Goal: Task Accomplishment & Management: Use online tool/utility

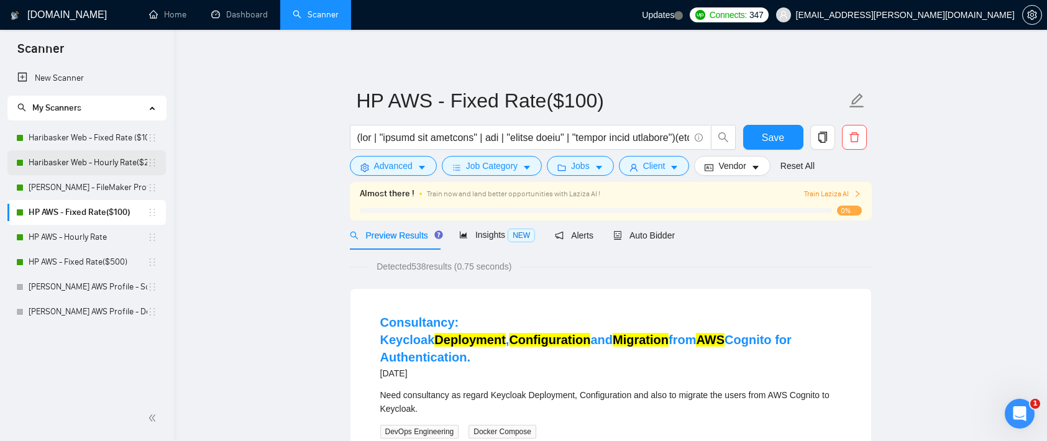
click at [107, 162] on link "Haribasker Web - Hourly Rate($25)" at bounding box center [88, 162] width 119 height 25
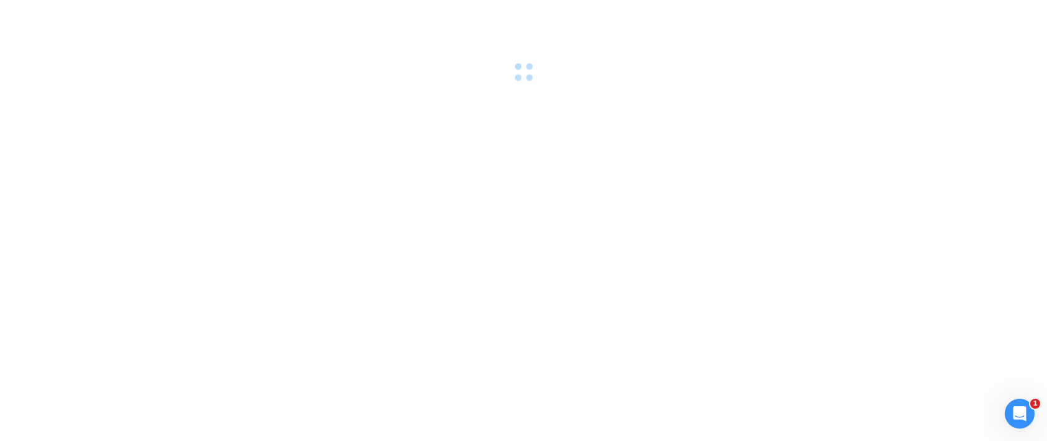
click at [101, 237] on div at bounding box center [523, 220] width 1047 height 441
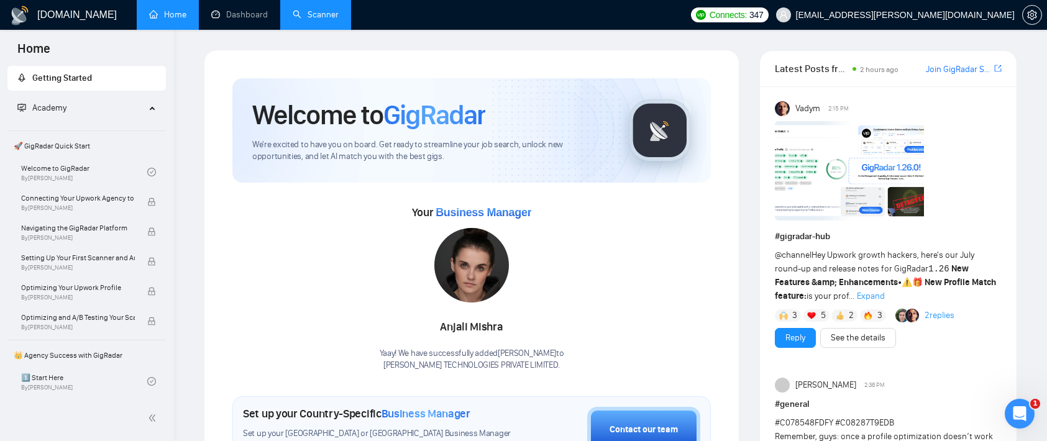
click at [324, 13] on link "Scanner" at bounding box center [316, 14] width 46 height 11
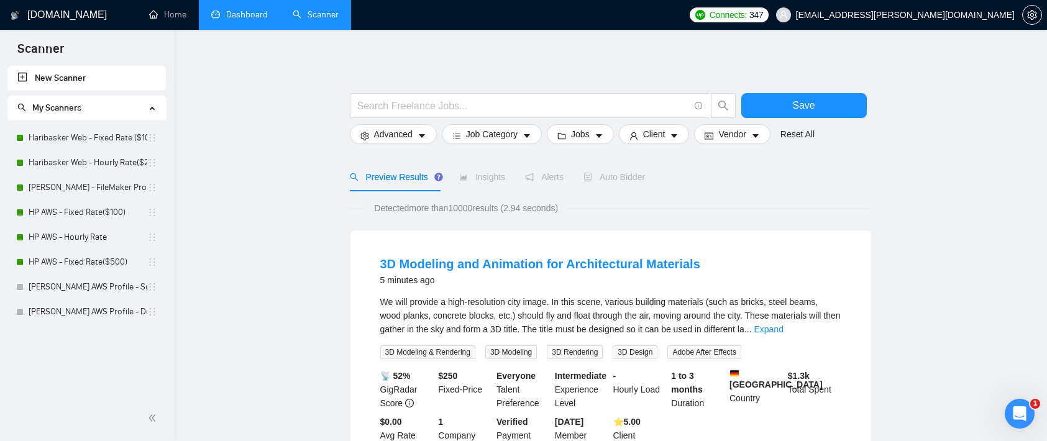
click at [252, 13] on link "Dashboard" at bounding box center [239, 14] width 57 height 11
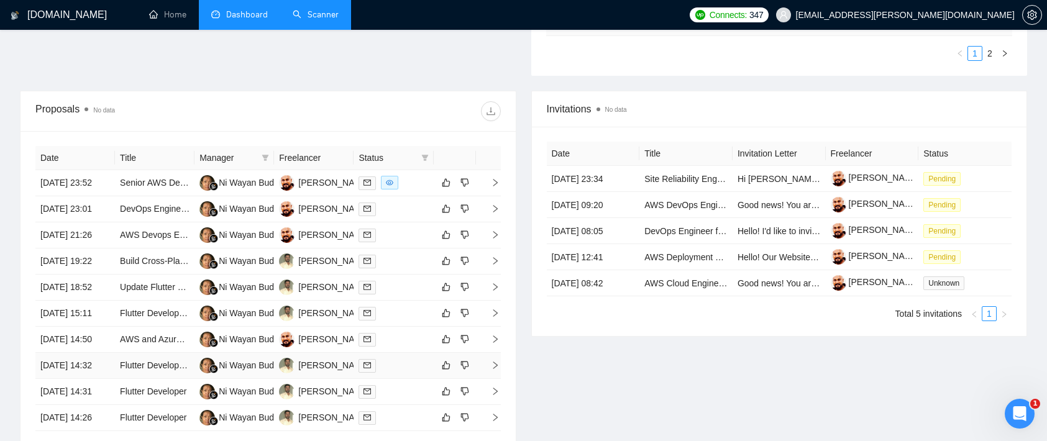
scroll to position [478, 0]
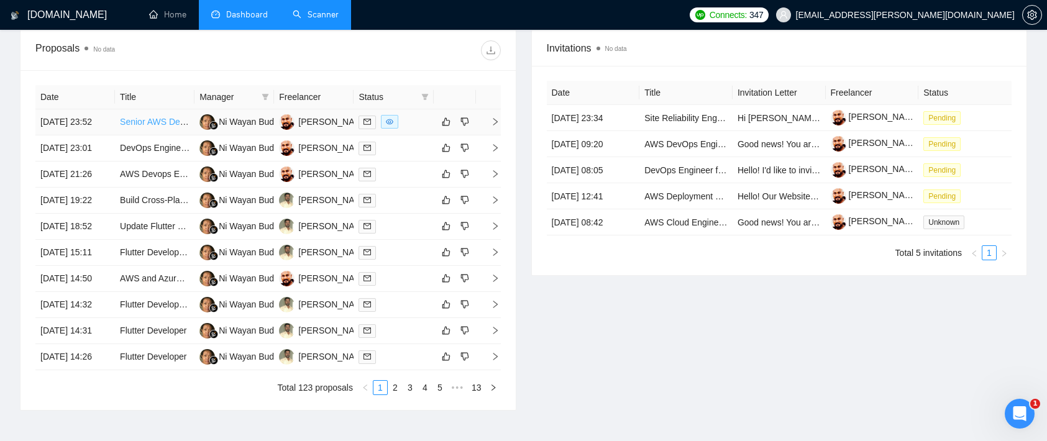
click at [154, 123] on link "Senior AWS DevOps Engineer Needed for Full-Time Support" at bounding box center [237, 122] width 234 height 10
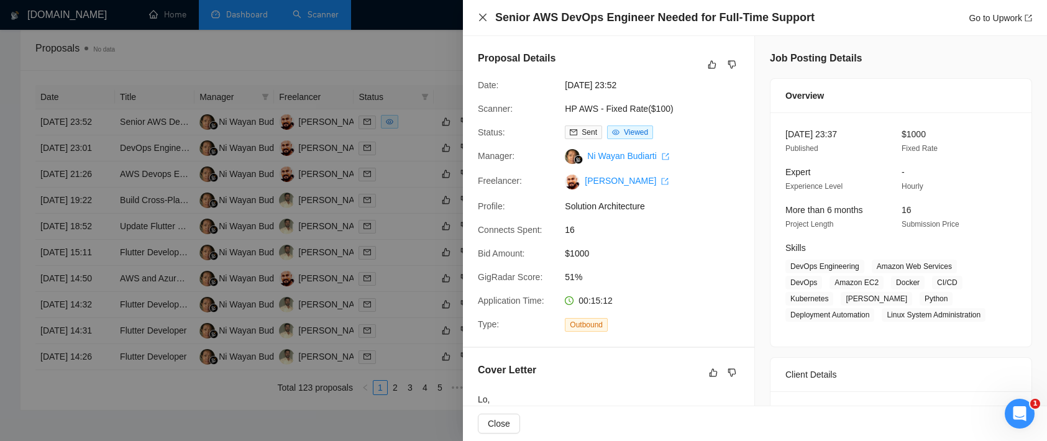
click at [484, 19] on icon "close" at bounding box center [482, 17] width 7 height 7
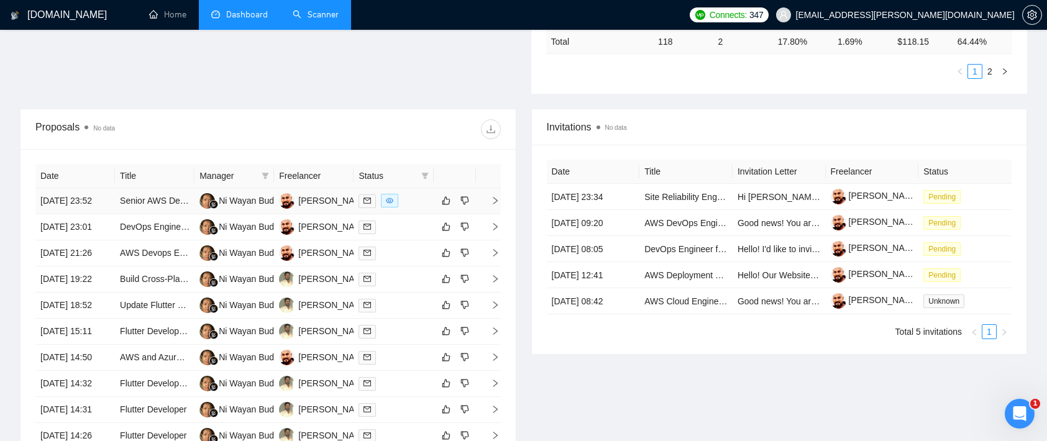
scroll to position [184, 0]
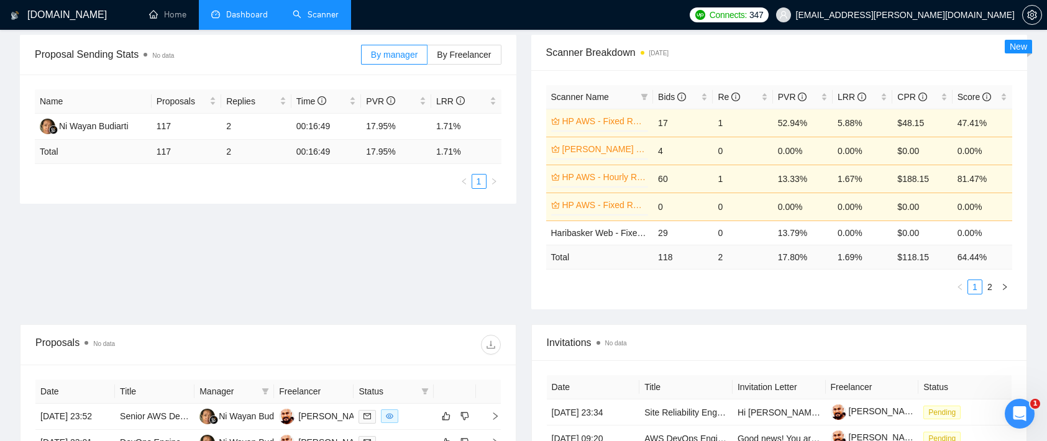
click at [309, 16] on link "Scanner" at bounding box center [316, 14] width 46 height 11
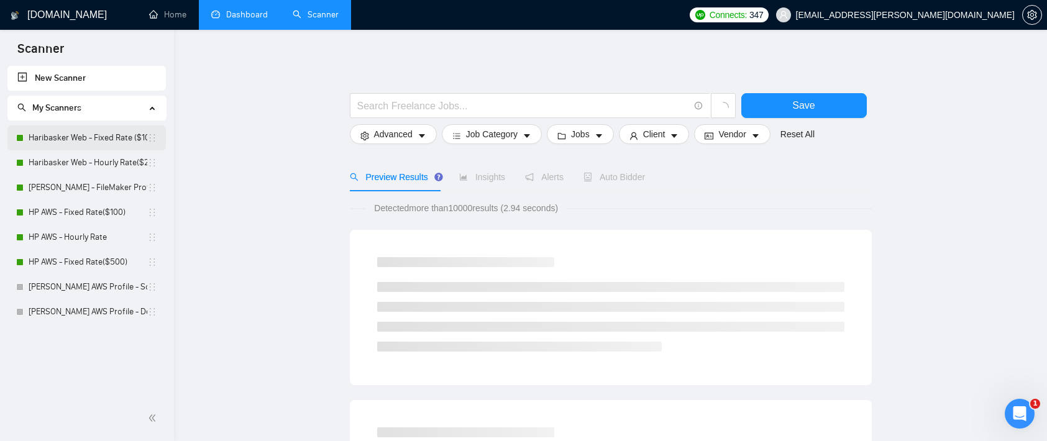
click at [86, 137] on link "Haribasker Web - Fixed Rate ($100)" at bounding box center [88, 138] width 119 height 25
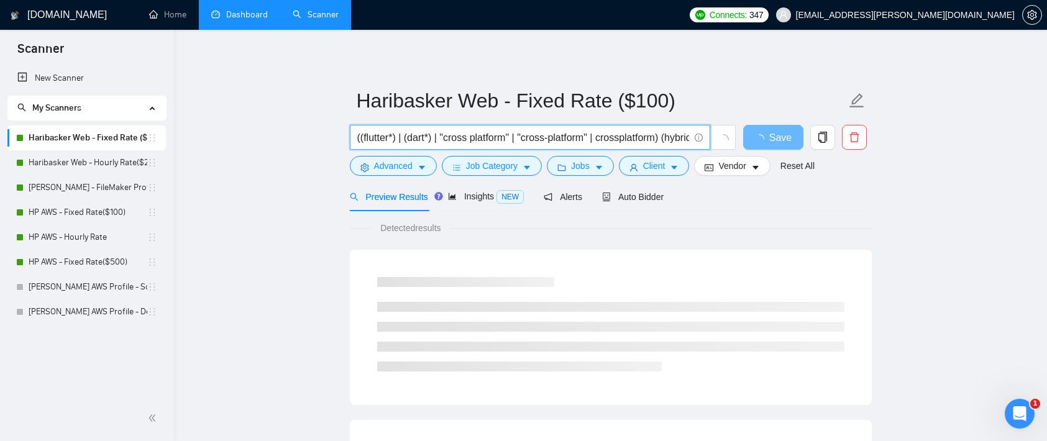
click at [385, 136] on input "((flutter*) | (dart*) | "cross platform" | "cross-platform" | crossplatform) (h…" at bounding box center [523, 138] width 332 height 16
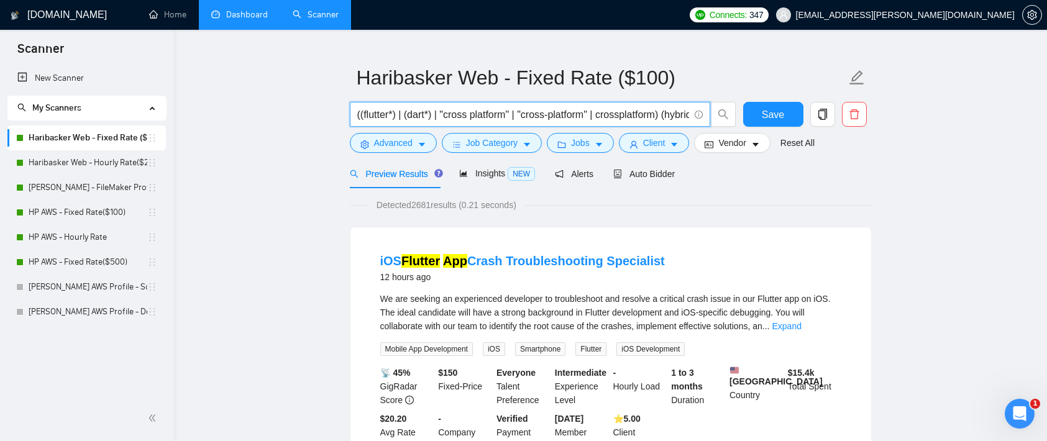
scroll to position [28, 0]
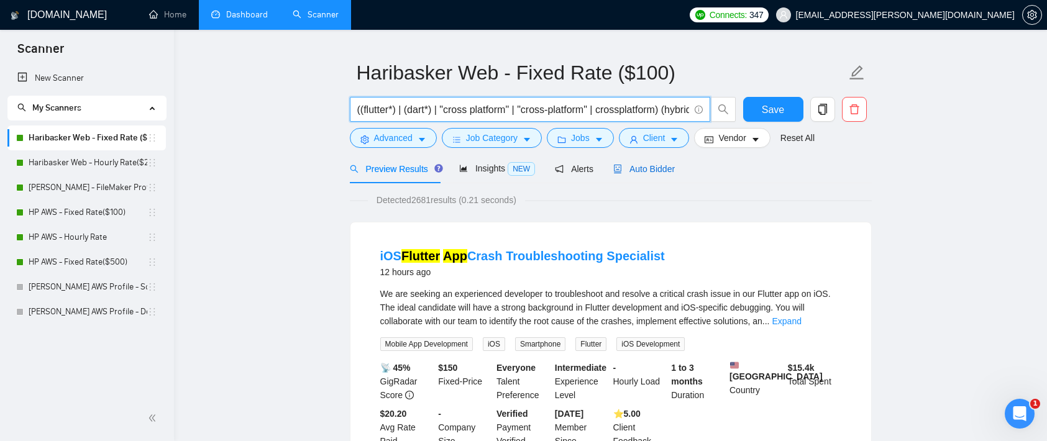
click at [643, 168] on span "Auto Bidder" at bounding box center [644, 169] width 62 height 10
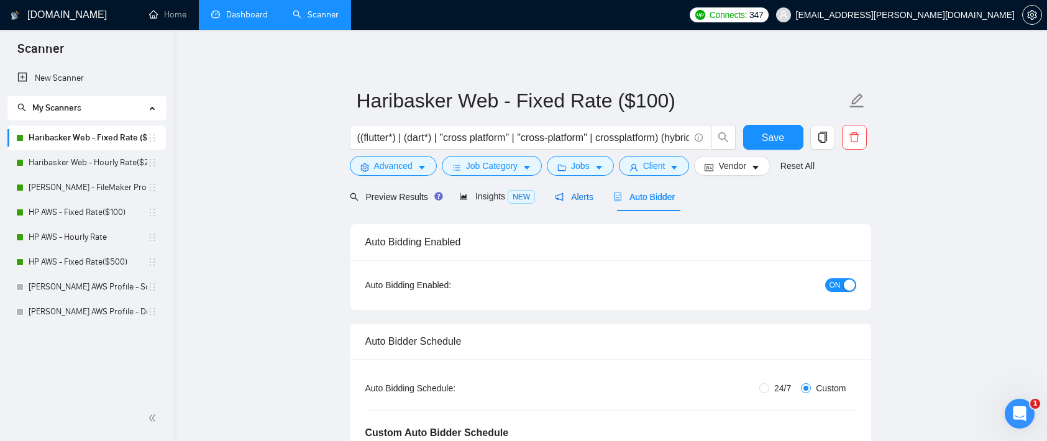
click at [591, 196] on span "Alerts" at bounding box center [574, 197] width 39 height 10
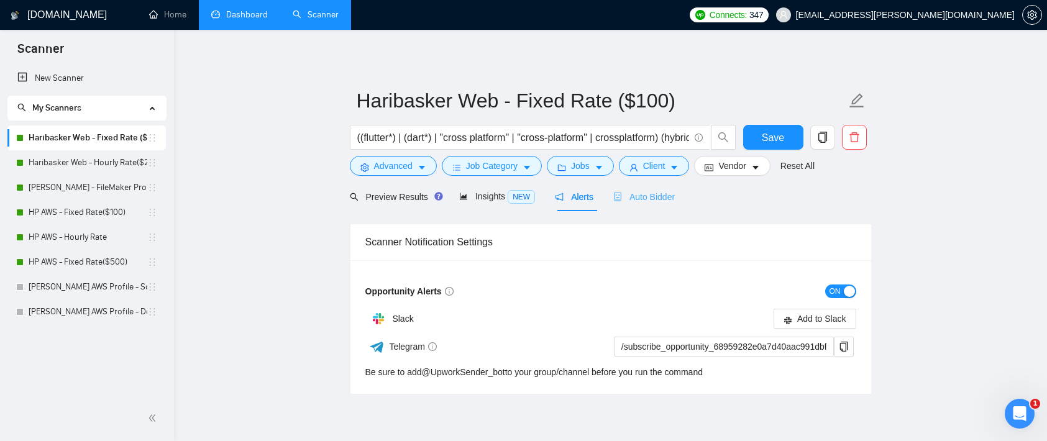
click at [651, 204] on div "Auto Bidder" at bounding box center [644, 196] width 62 height 29
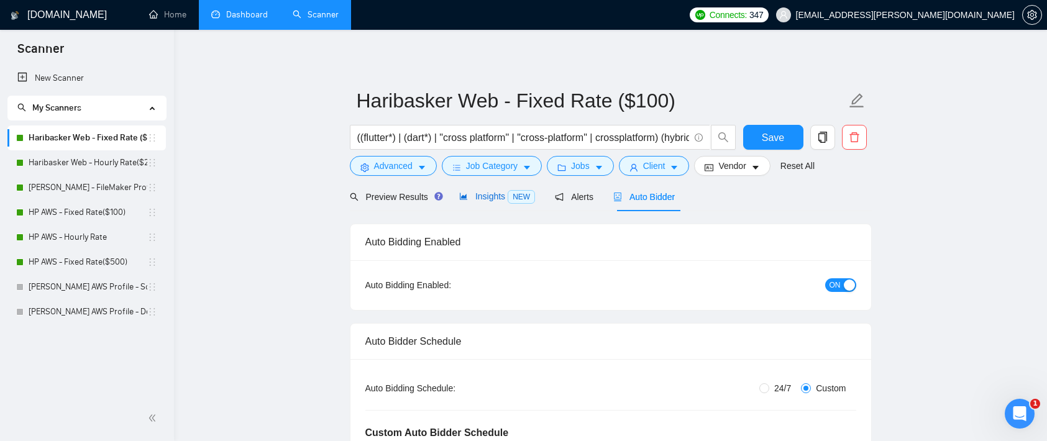
click at [489, 194] on span "Insights NEW" at bounding box center [497, 196] width 76 height 10
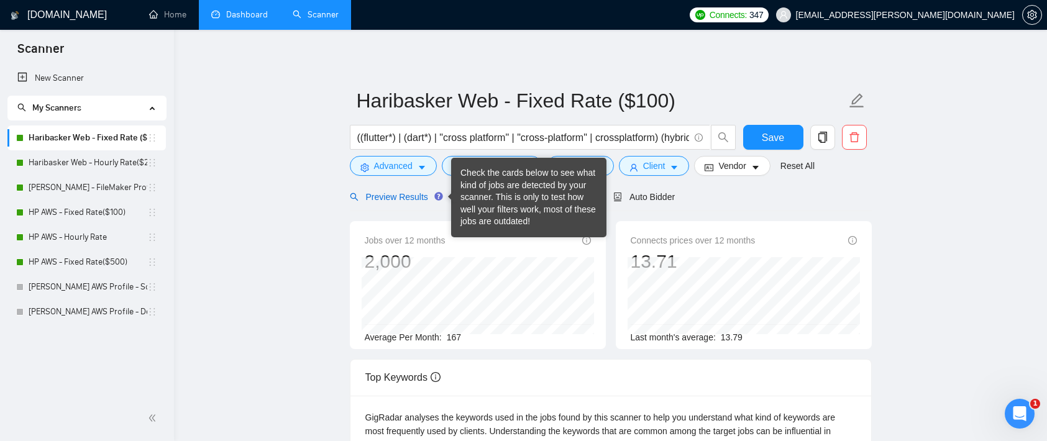
click at [400, 190] on div "Preview Results" at bounding box center [394, 197] width 89 height 14
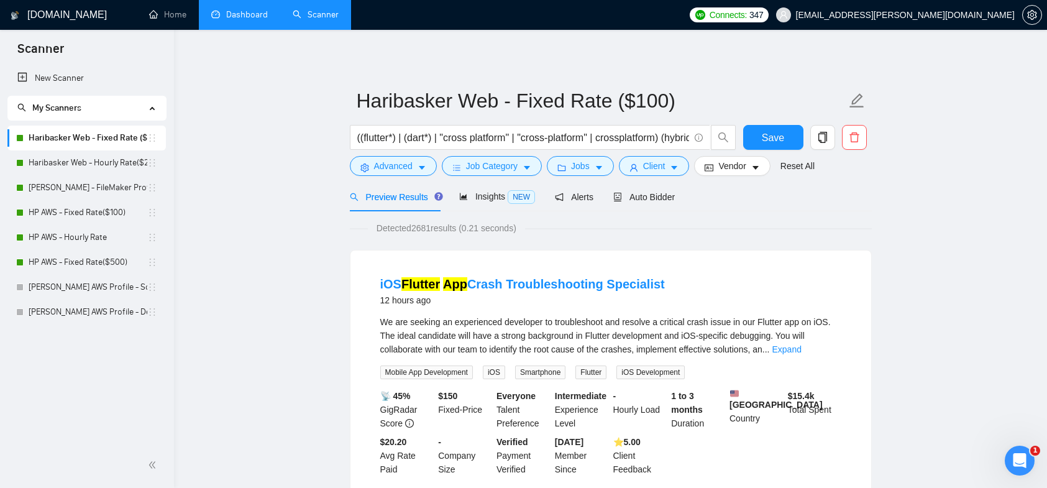
click at [246, 10] on link "Dashboard" at bounding box center [239, 14] width 57 height 11
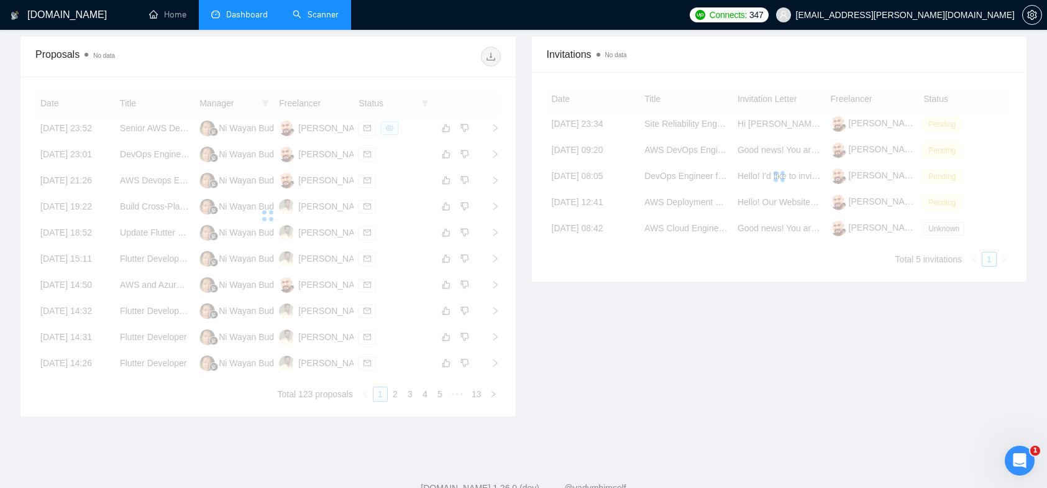
scroll to position [336, 0]
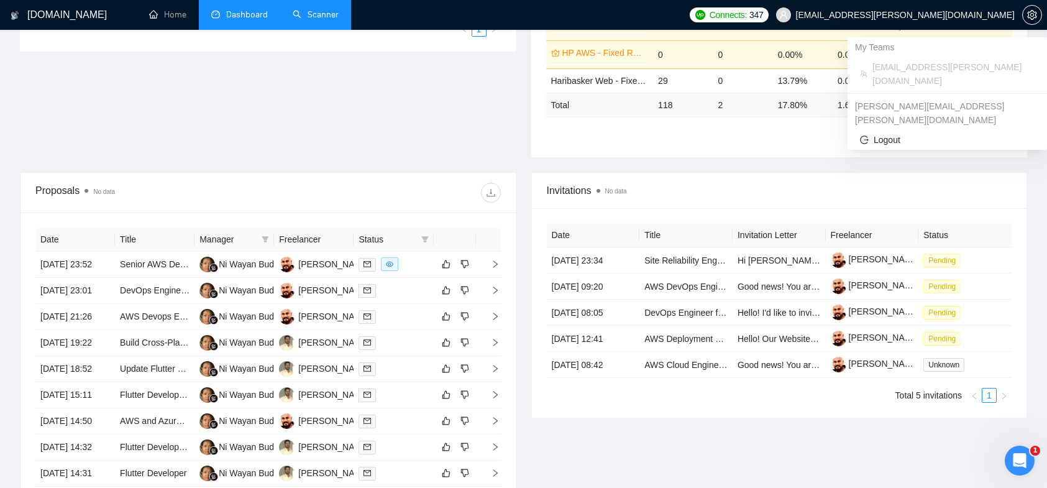
click at [901, 15] on span "[EMAIL_ADDRESS][PERSON_NAME][DOMAIN_NAME]" at bounding box center [905, 15] width 219 height 0
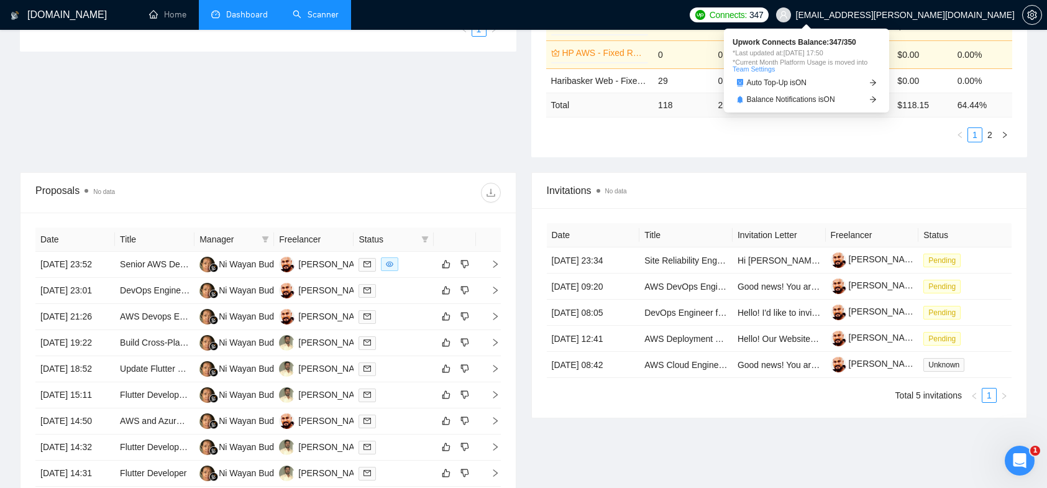
click at [764, 18] on span "Connects: 347" at bounding box center [737, 15] width 54 height 14
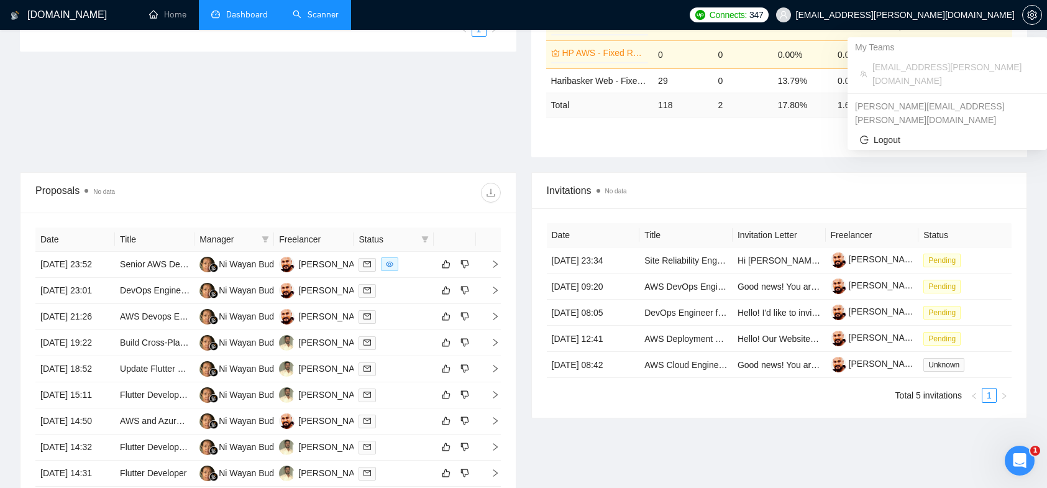
click at [898, 15] on span "[EMAIL_ADDRESS][PERSON_NAME][DOMAIN_NAME]" at bounding box center [905, 15] width 219 height 0
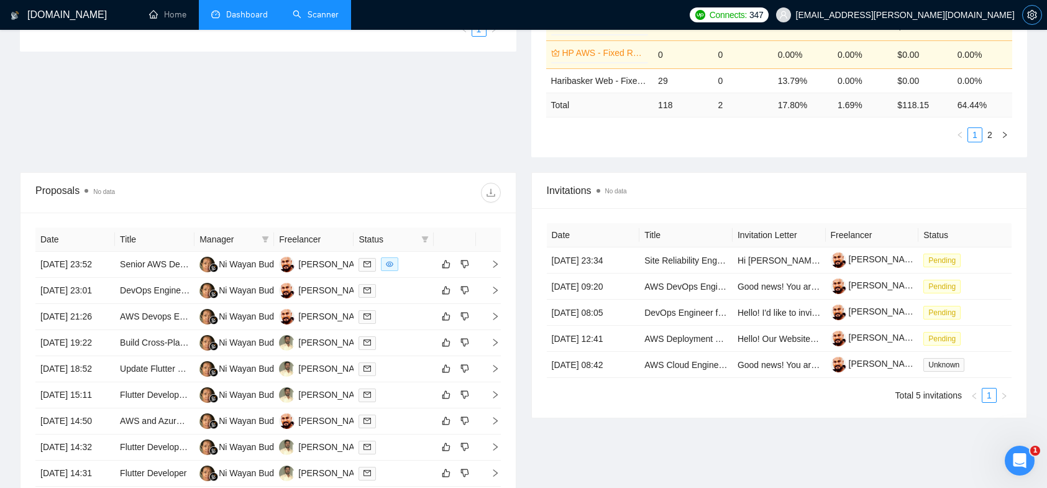
click at [1027, 13] on icon "setting" at bounding box center [1032, 15] width 10 height 10
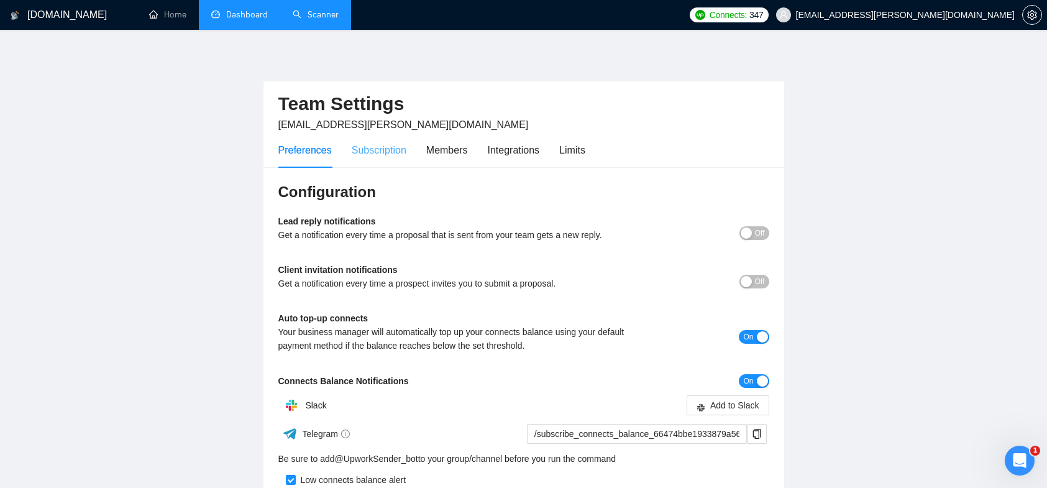
click at [401, 160] on div "Subscription" at bounding box center [379, 149] width 55 height 35
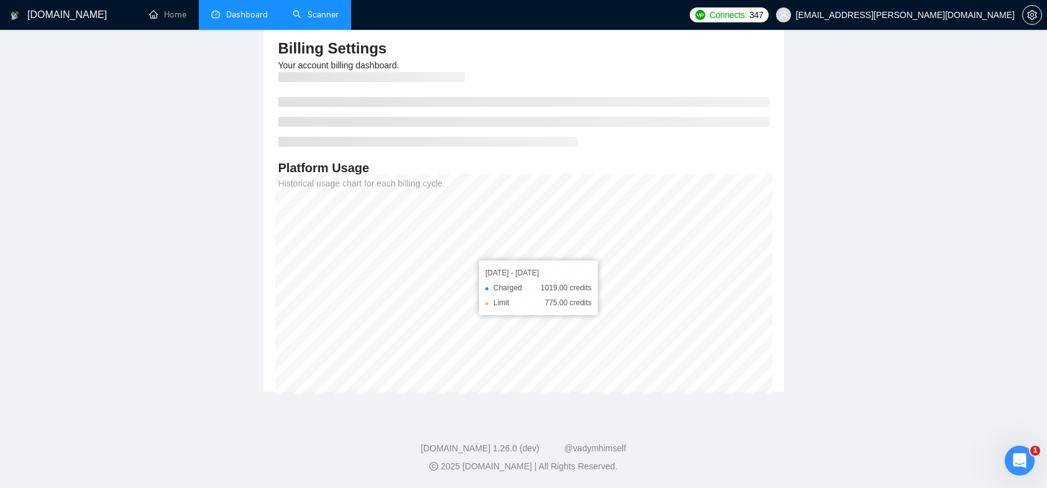
scroll to position [143, 0]
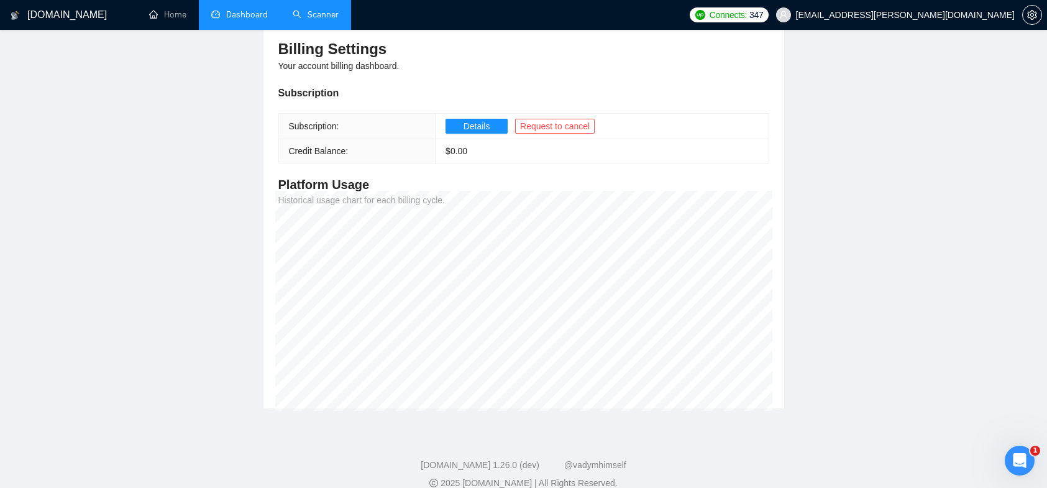
click at [842, 208] on main "Team Settings murali.ramakrishnan@naethra.com Preferences Subscription Members …" at bounding box center [523, 158] width 1007 height 502
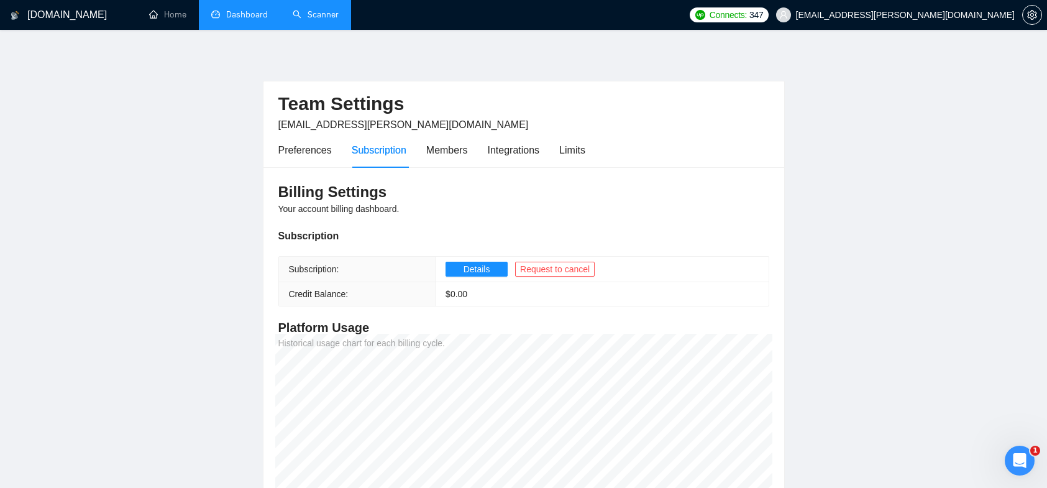
scroll to position [0, 0]
click at [462, 148] on div "Members" at bounding box center [447, 150] width 42 height 16
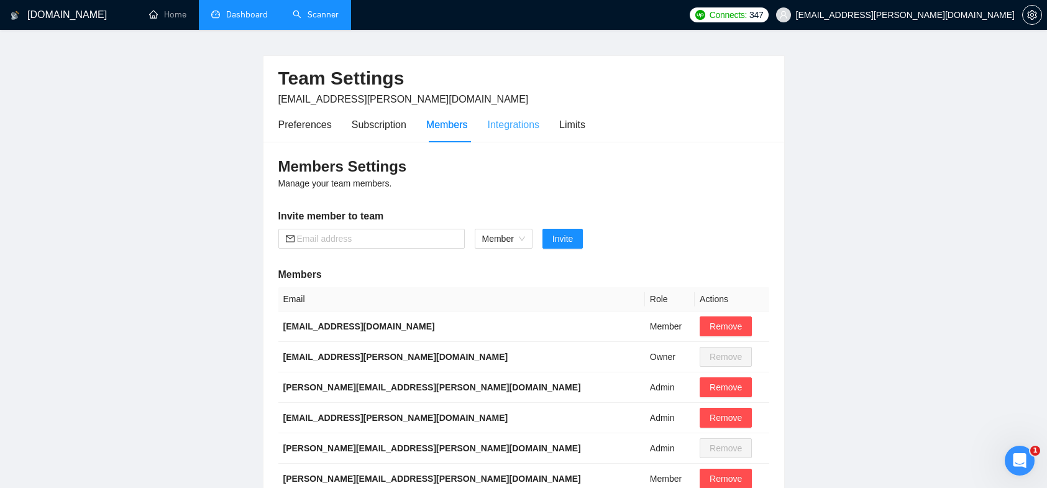
scroll to position [19, 0]
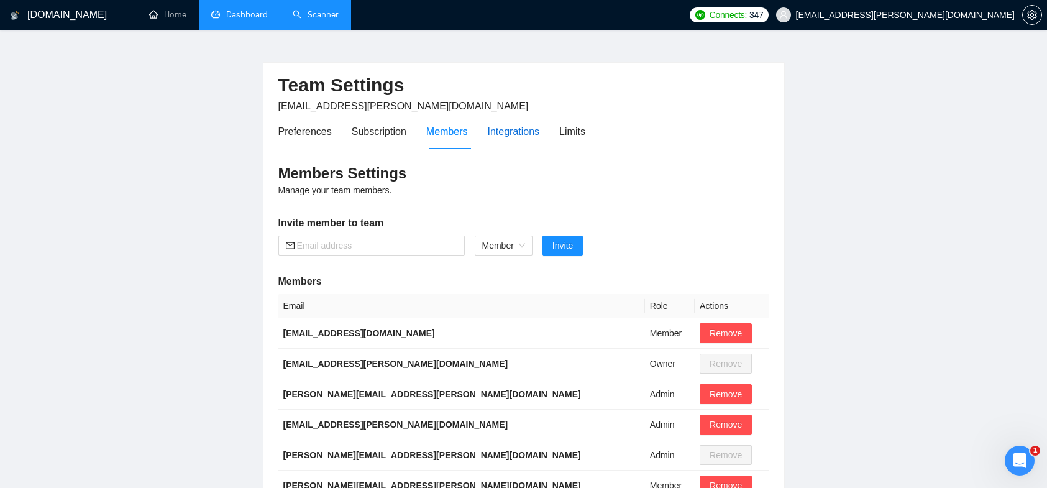
click at [531, 124] on div "Integrations" at bounding box center [514, 132] width 52 height 16
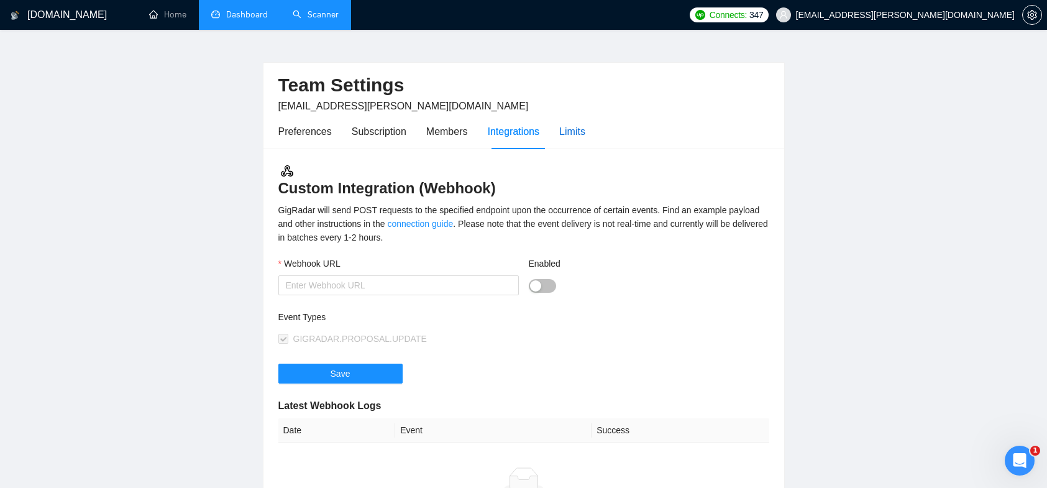
click at [573, 132] on div "Limits" at bounding box center [572, 132] width 26 height 16
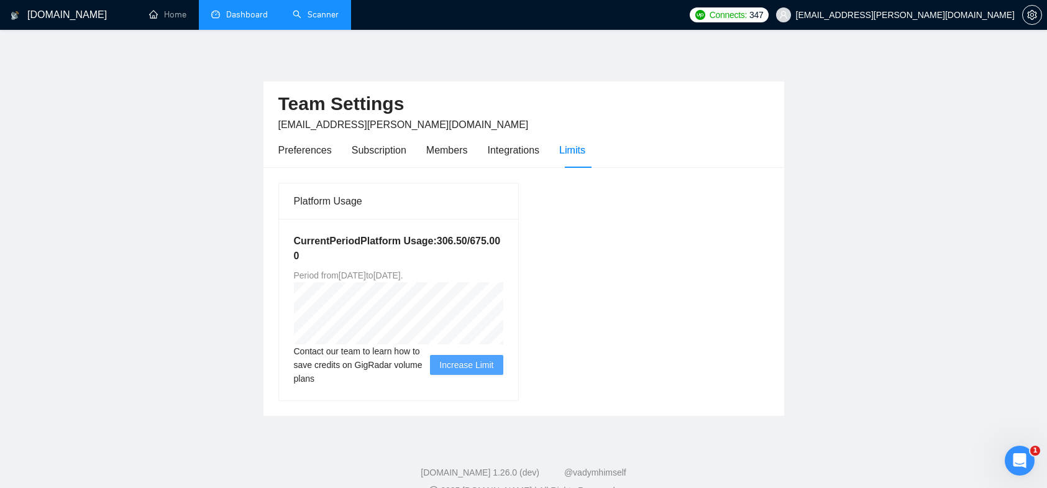
click at [320, 18] on link "Scanner" at bounding box center [316, 14] width 46 height 11
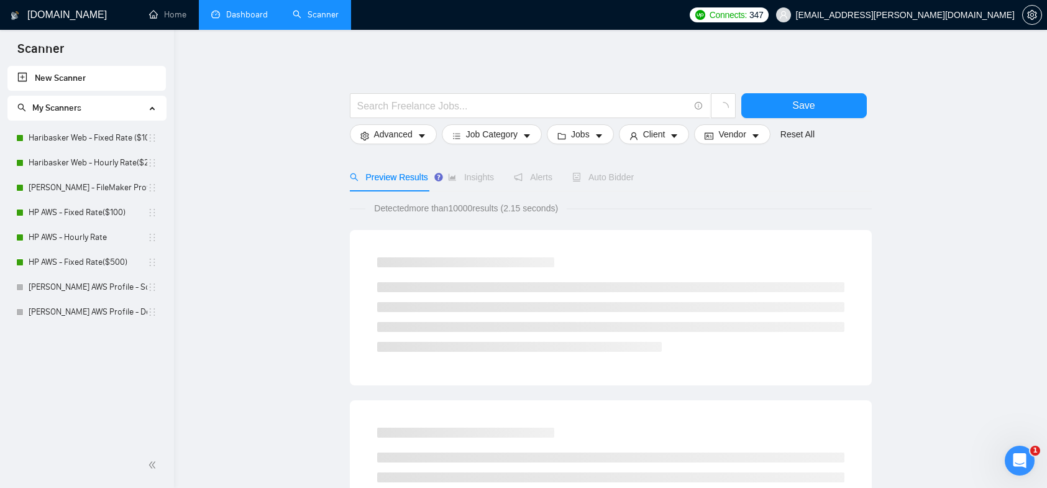
click at [256, 14] on link "Dashboard" at bounding box center [239, 14] width 57 height 11
